Goal: Transaction & Acquisition: Download file/media

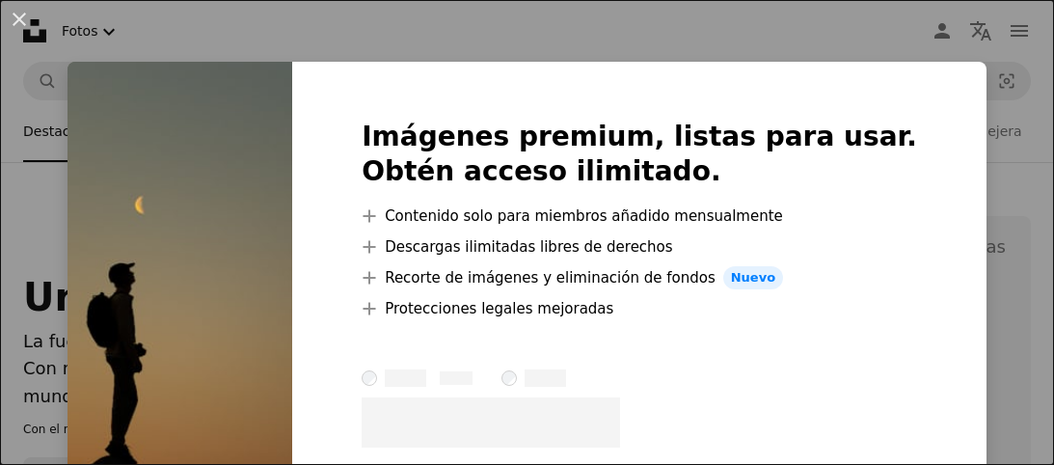
scroll to position [407, 0]
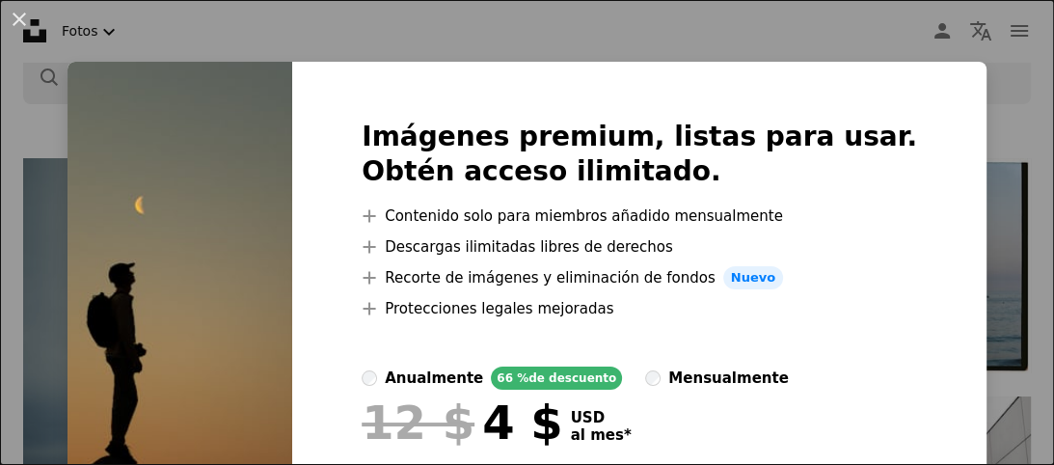
drag, startPoint x: 978, startPoint y: 70, endPoint x: 999, endPoint y: 92, distance: 30.0
click at [984, 83] on div "Imágenes premium, listas para usar. Obtén acceso ilimitado. A plus sign Conteni…" at bounding box center [639, 339] width 694 height 555
click at [1009, 97] on div "An X shape Imágenes premium, listas para usar. Obtén acceso ilimitado. A plus s…" at bounding box center [527, 232] width 1054 height 465
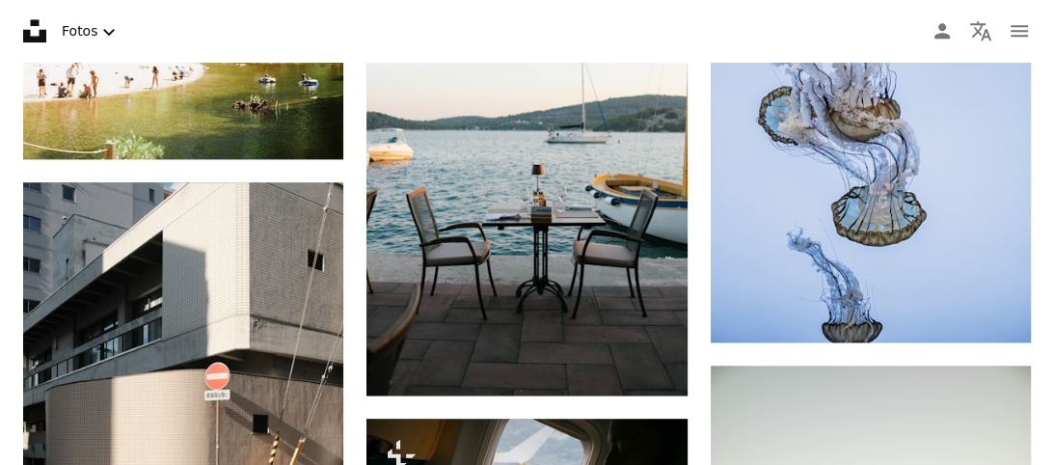
scroll to position [1425, 0]
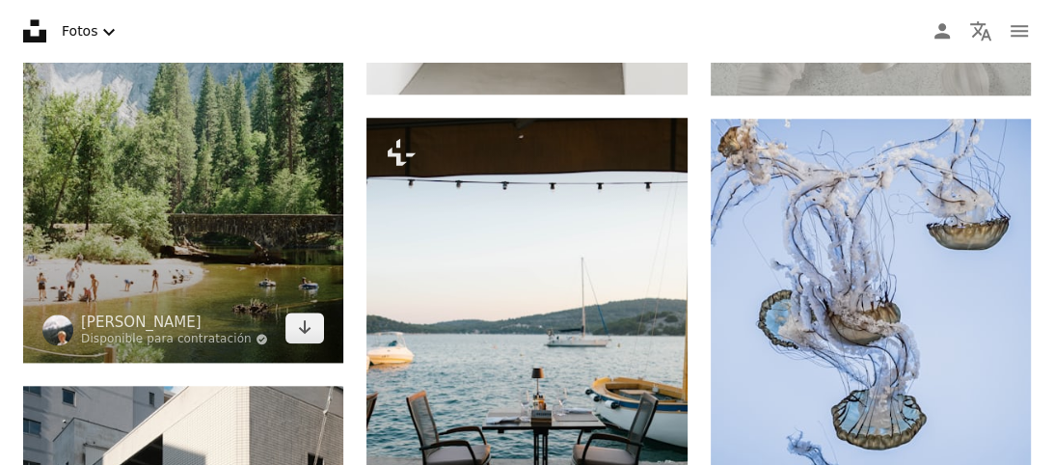
click at [234, 208] on img at bounding box center [183, 120] width 320 height 481
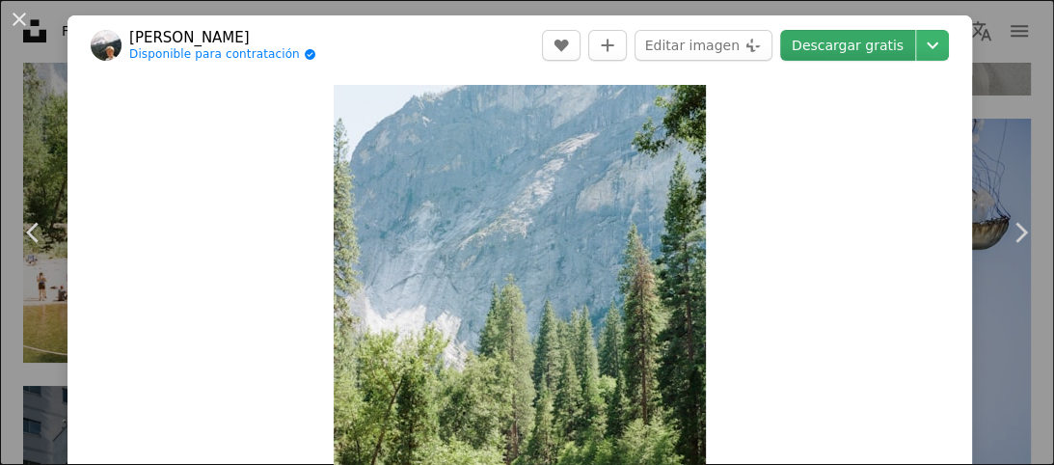
click at [854, 48] on link "Descargar gratis" at bounding box center [847, 45] width 135 height 31
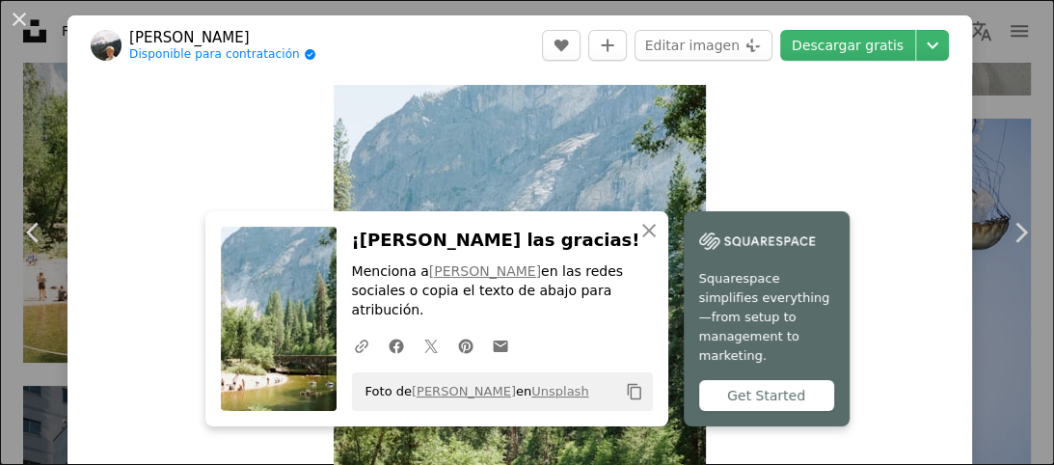
click at [789, 392] on div "Get Started" at bounding box center [766, 395] width 135 height 31
